Goal: Transaction & Acquisition: Purchase product/service

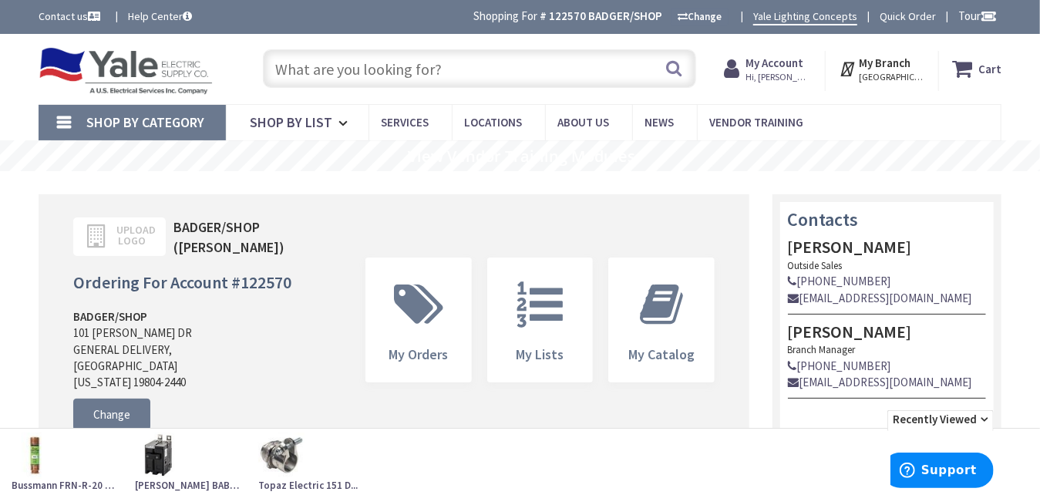
type input "[GEOGRAPHIC_DATA], [GEOGRAPHIC_DATA], [GEOGRAPHIC_DATA]"
click at [407, 64] on input "text" at bounding box center [479, 68] width 432 height 39
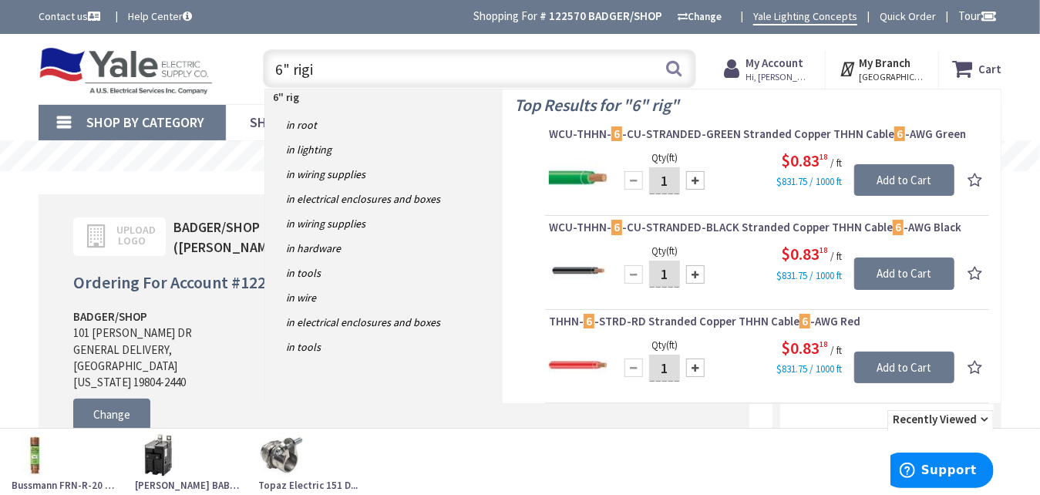
type input "6" rigid"
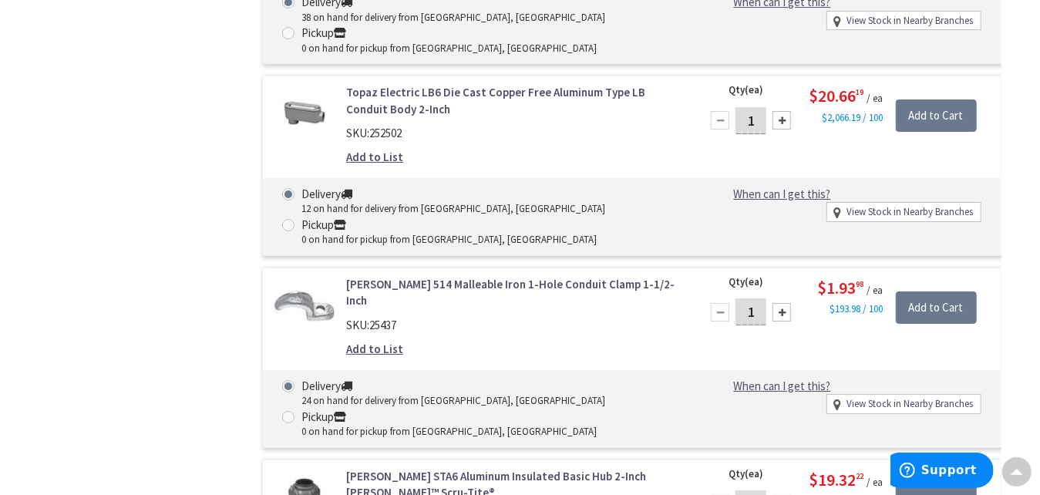
scroll to position [6090, 0]
